Goal: Task Accomplishment & Management: Manage account settings

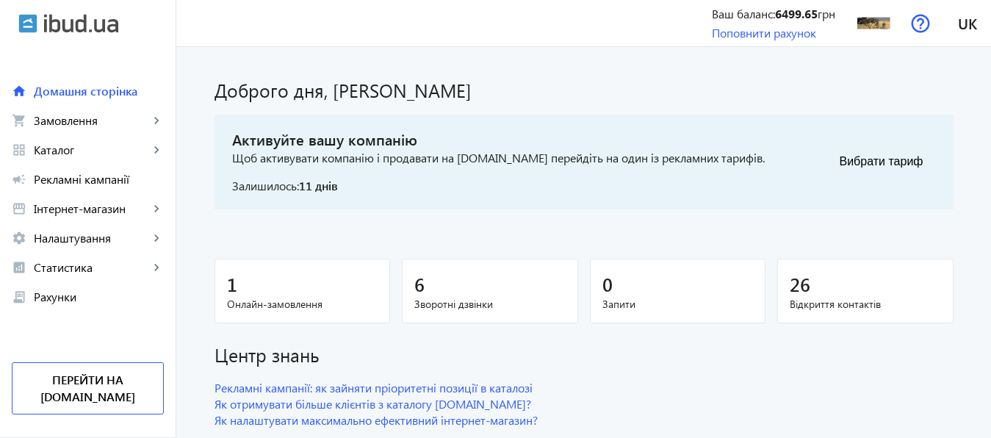
scroll to position [41, 0]
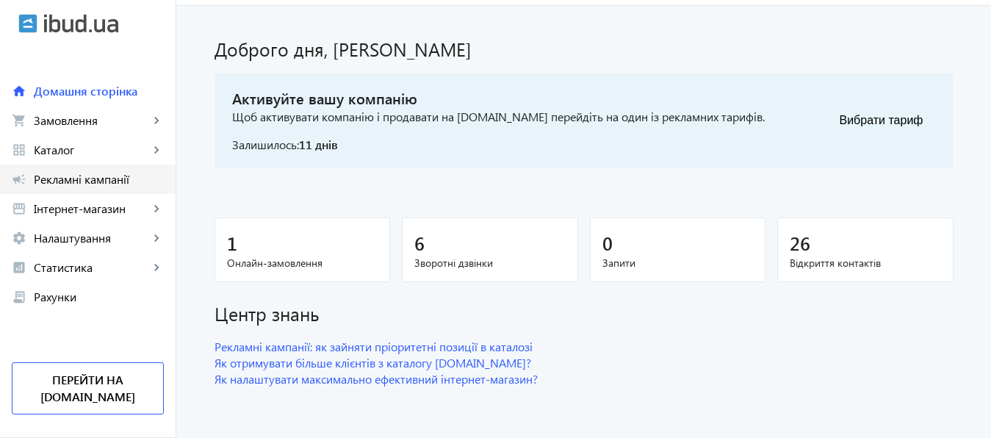
click at [109, 183] on span "Рекламні кампанії" at bounding box center [99, 179] width 130 height 15
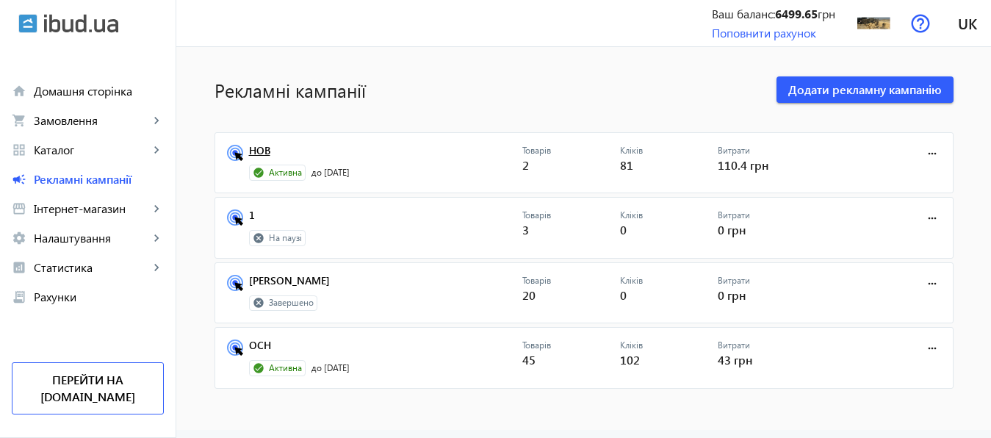
click at [249, 151] on link "НОВ" at bounding box center [385, 155] width 273 height 21
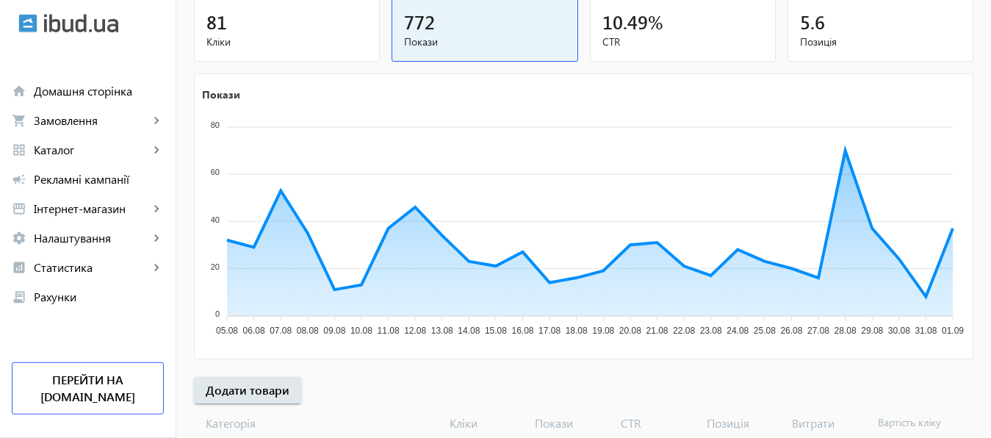
scroll to position [273, 0]
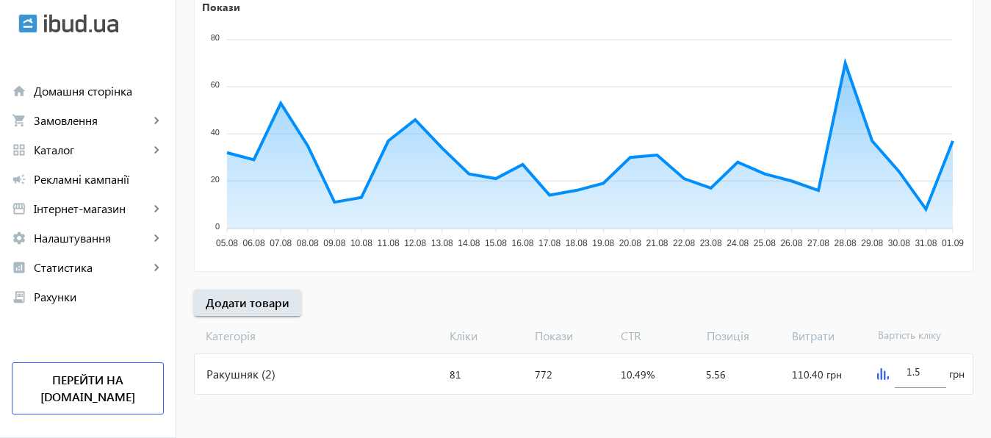
click at [883, 373] on img at bounding box center [883, 374] width 12 height 12
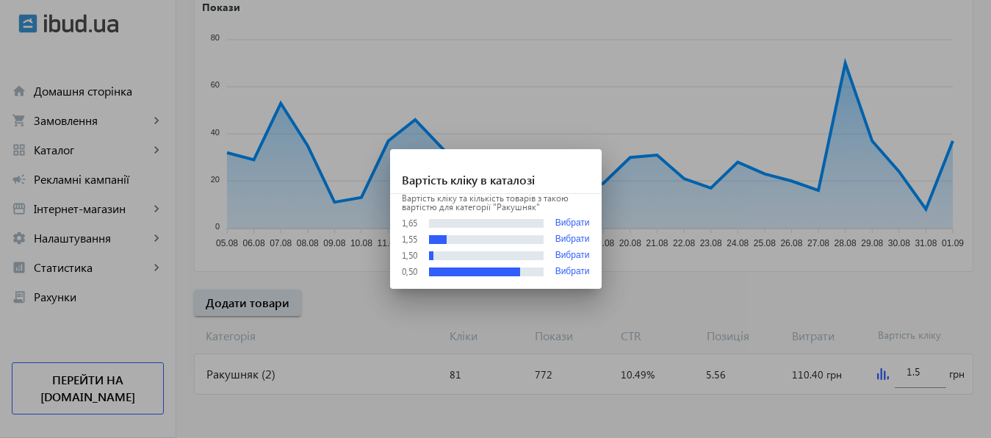
click at [921, 374] on div at bounding box center [495, 219] width 991 height 438
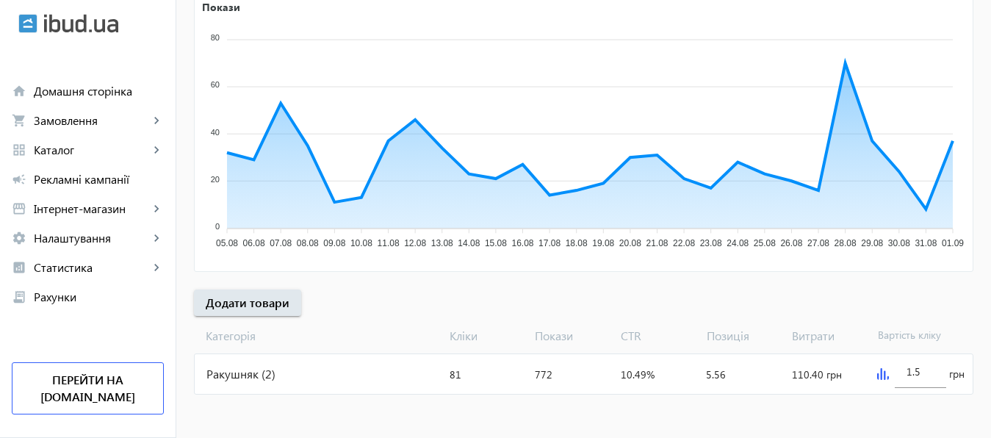
scroll to position [273, 0]
click at [921, 374] on input "1.5" at bounding box center [921, 371] width 28 height 14
click at [921, 406] on mat-sidenav-content "arrow_back Рекламні кампанії НОВ Зупинити Період: з [DATE] 23:38 до [DATE] 23:5…" at bounding box center [583, 106] width 815 height 664
click at [924, 362] on div "1.8" at bounding box center [921, 367] width 28 height 41
click at [926, 375] on input "1.8" at bounding box center [921, 371] width 28 height 14
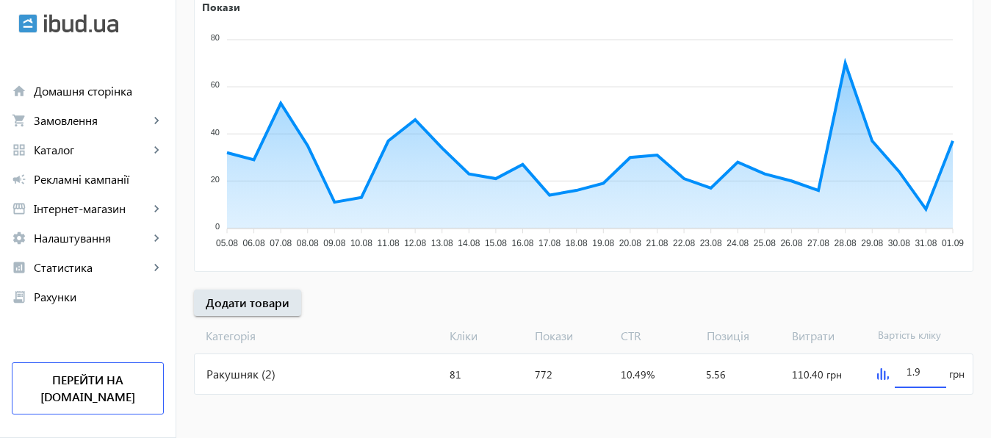
type input "1.9"
click at [903, 433] on mat-sidenav-content "arrow_back Рекламні кампанії НОВ Зупинити Період: з [DATE] 23:38 до [DATE] 23:5…" at bounding box center [583, 106] width 815 height 664
click at [924, 371] on input "1.9" at bounding box center [921, 371] width 28 height 14
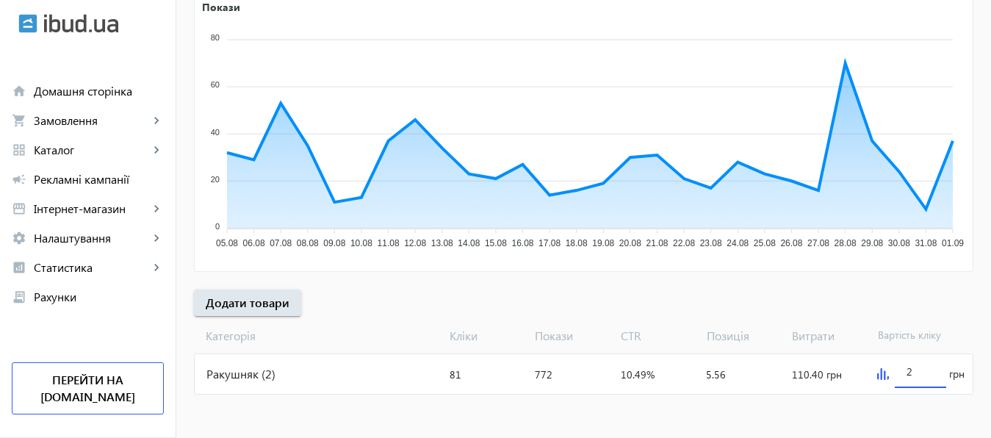
type input "2"
click at [915, 403] on mat-sidenav-content "arrow_back Рекламні кампанії НОВ Зупинити Період: з [DATE] 23:38 до [DATE] 23:5…" at bounding box center [583, 106] width 815 height 664
